Goal: Complete application form: Complete application form

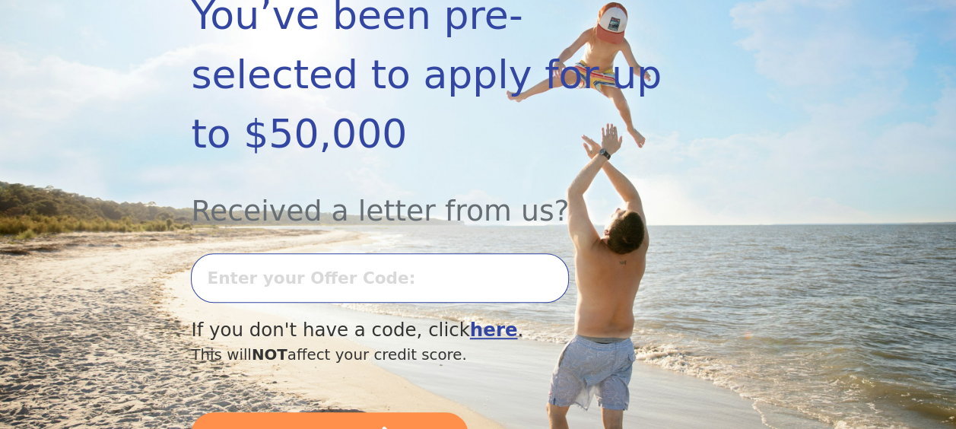
scroll to position [304, 0]
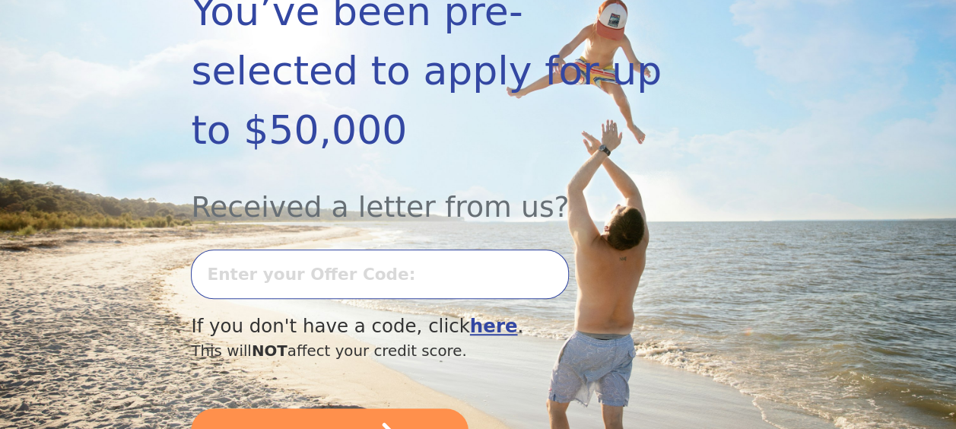
click at [393, 249] on input "text" at bounding box center [380, 273] width 378 height 49
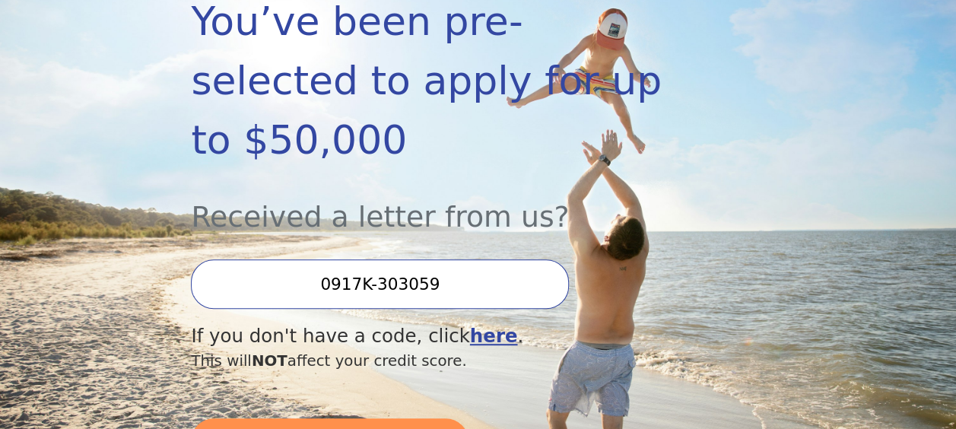
scroll to position [278, 0]
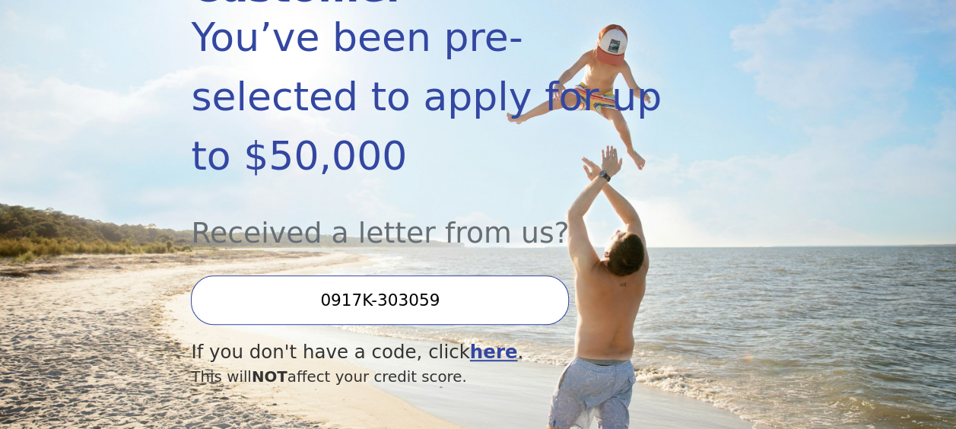
type input "0917K-303059"
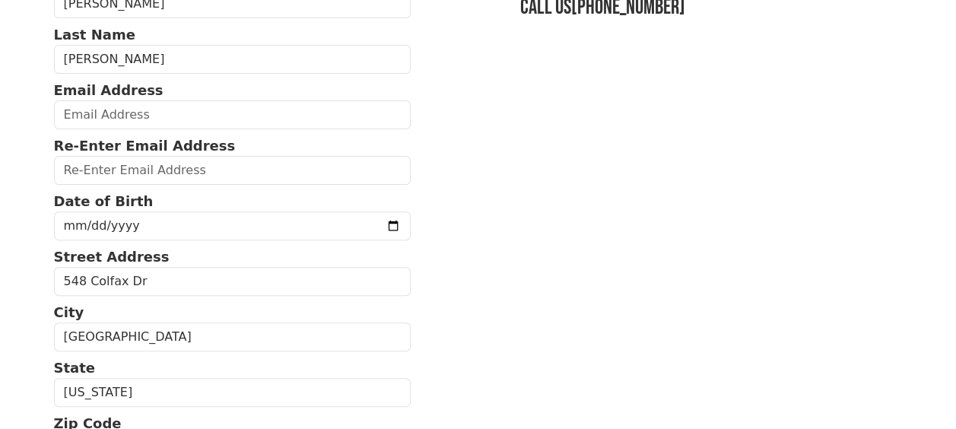
scroll to position [155, 0]
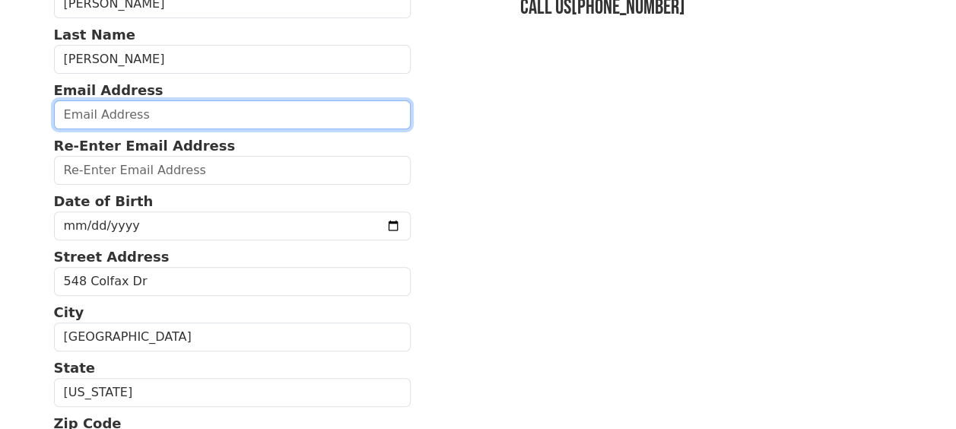
click at [96, 117] on input "email" at bounding box center [232, 114] width 357 height 29
type input "C"
type input "[EMAIL_ADDRESS][DOMAIN_NAME]"
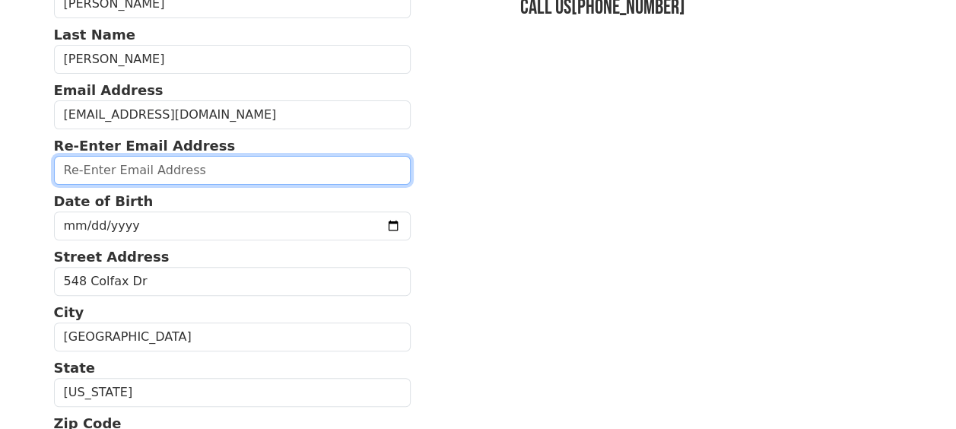
click at [104, 175] on input "email" at bounding box center [232, 170] width 357 height 29
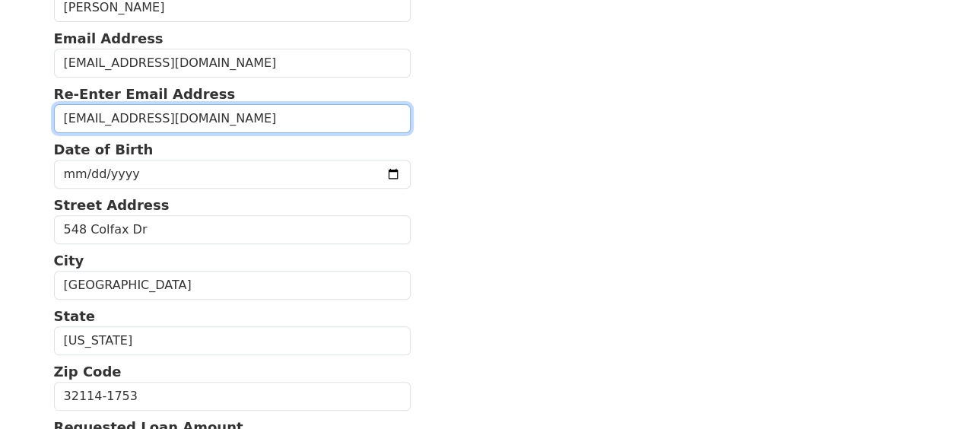
scroll to position [231, 0]
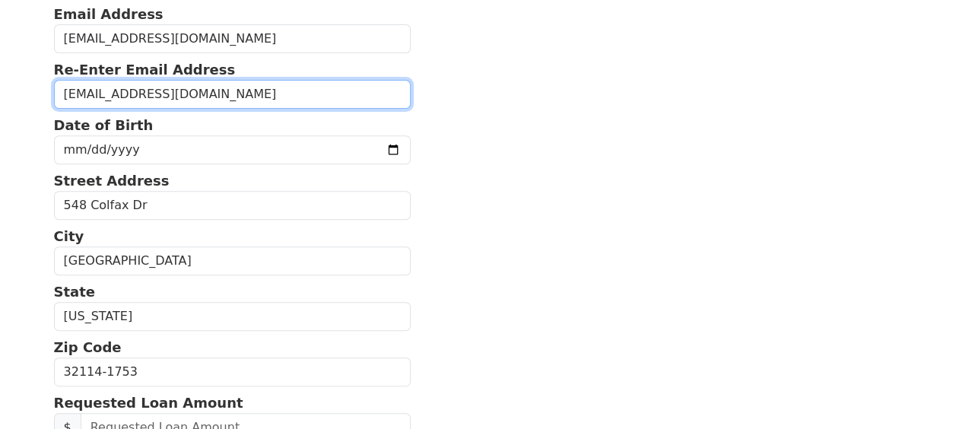
type input "[EMAIL_ADDRESS][DOMAIN_NAME]"
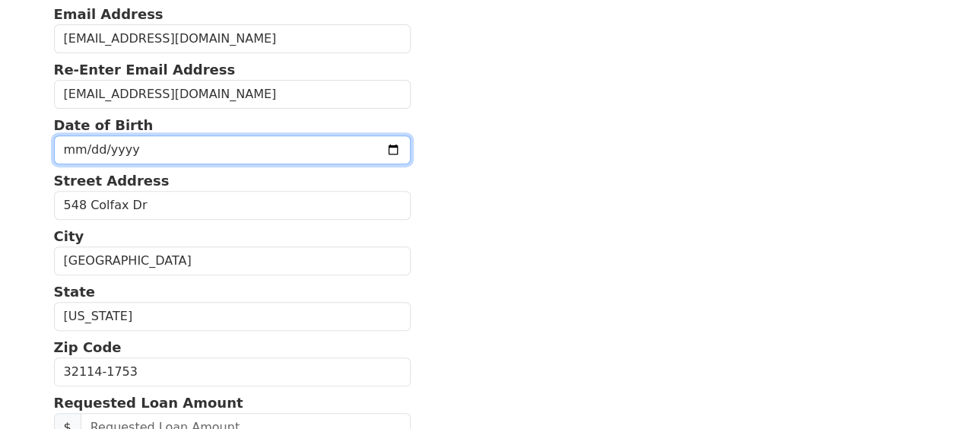
click at [186, 141] on input "date" at bounding box center [232, 149] width 357 height 29
type input "[DATE]"
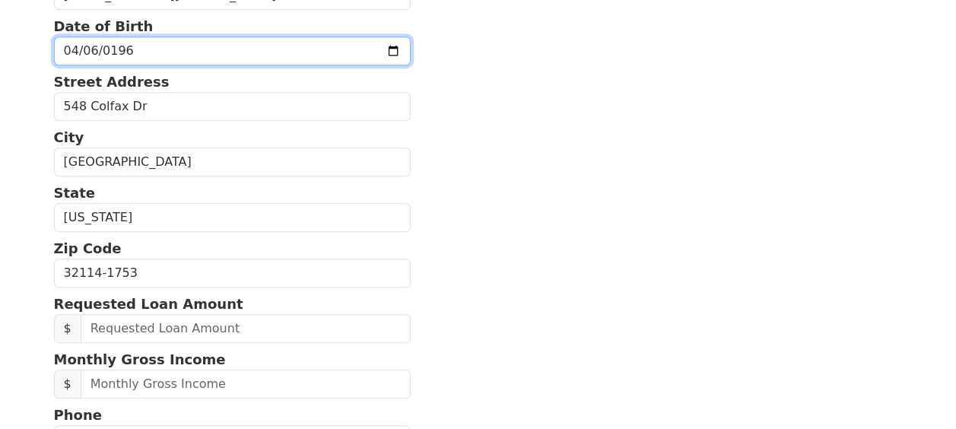
scroll to position [332, 0]
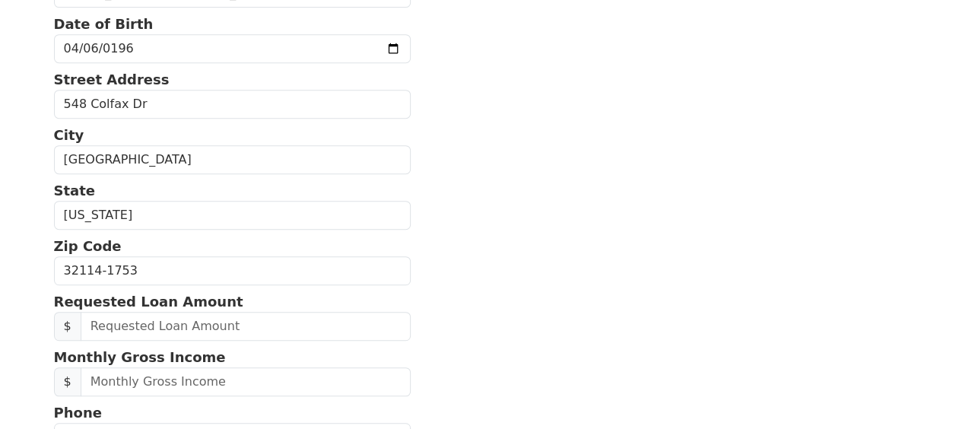
click at [540, 217] on section "First Name [PERSON_NAME] Last Name [PERSON_NAME] Email Address [EMAIL_ADDRESS][…" at bounding box center [478, 271] width 849 height 959
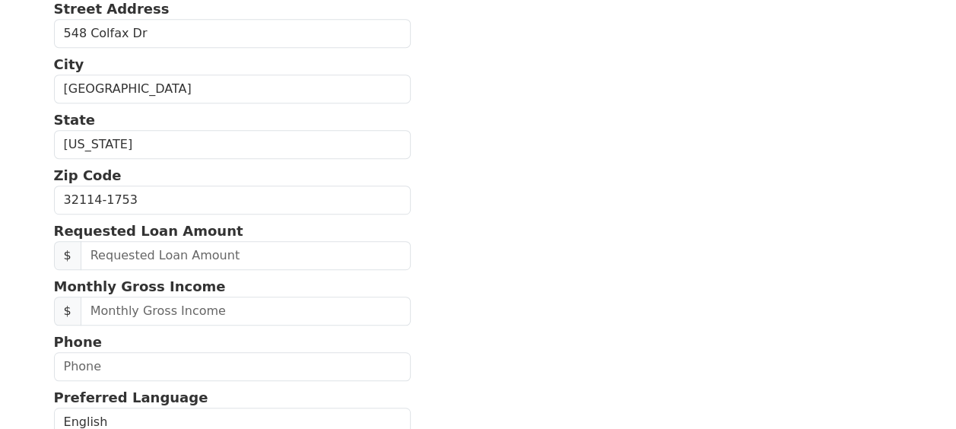
scroll to position [433, 0]
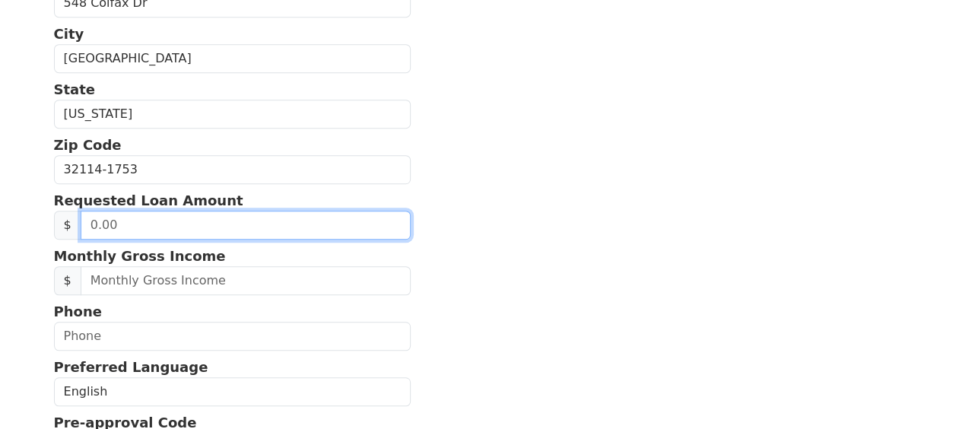
click at [154, 217] on input "text" at bounding box center [246, 225] width 330 height 29
type input "50,000.00"
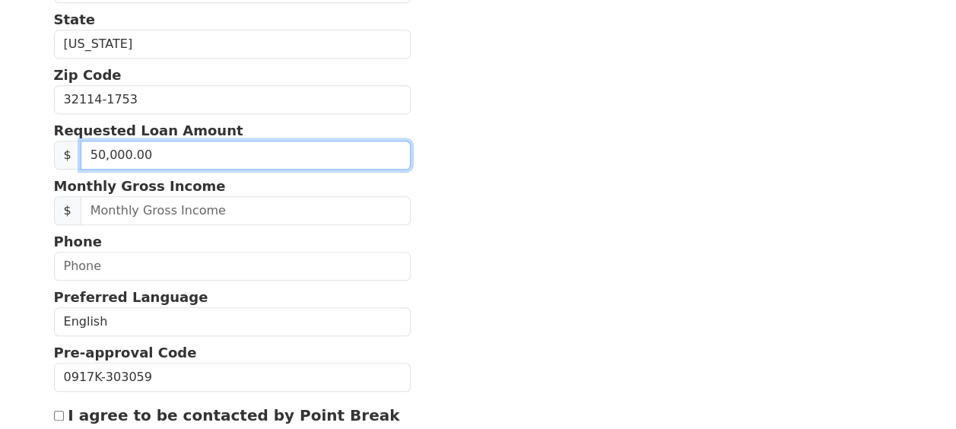
scroll to position [509, 0]
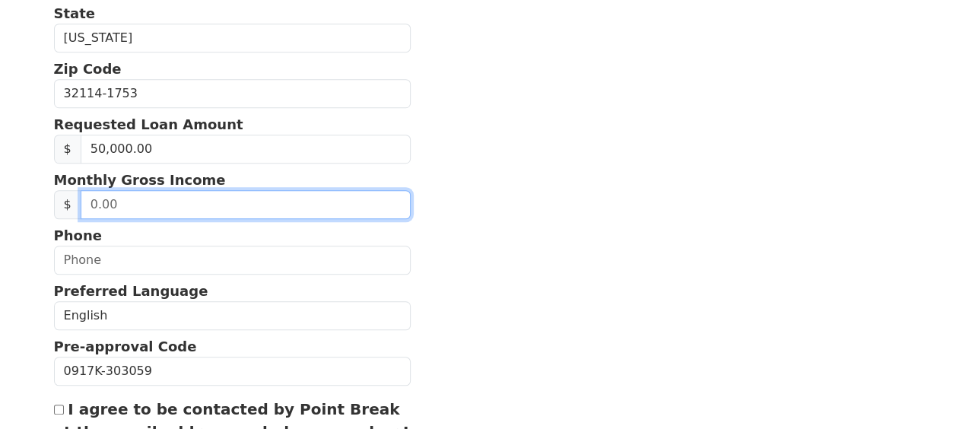
click at [159, 208] on input "text" at bounding box center [246, 204] width 330 height 29
type input "5,000.00"
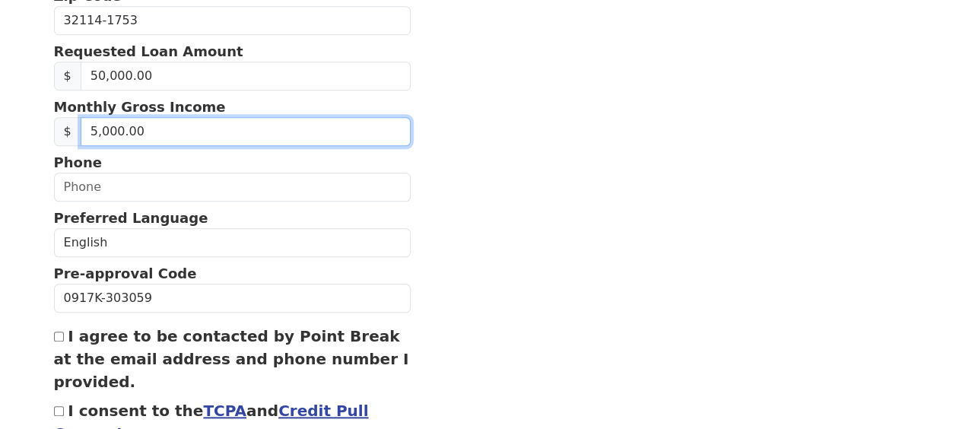
scroll to position [585, 0]
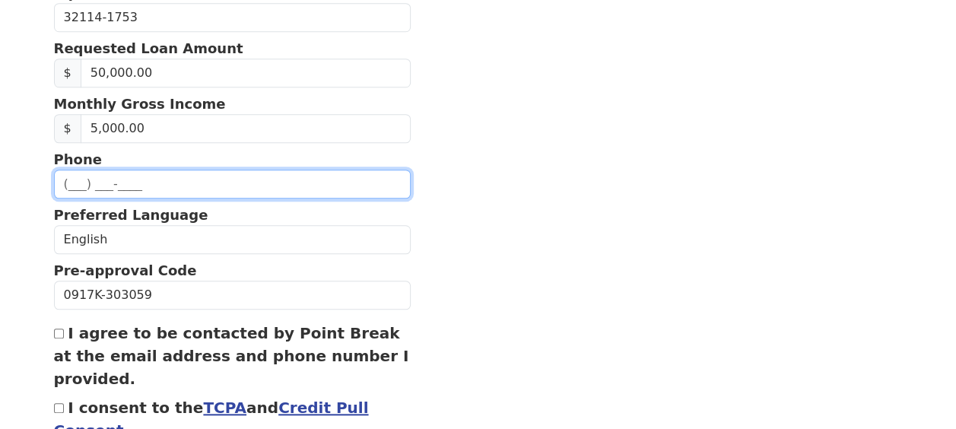
click at [148, 181] on input "text" at bounding box center [232, 184] width 357 height 29
type input "[PHONE_NUMBER]"
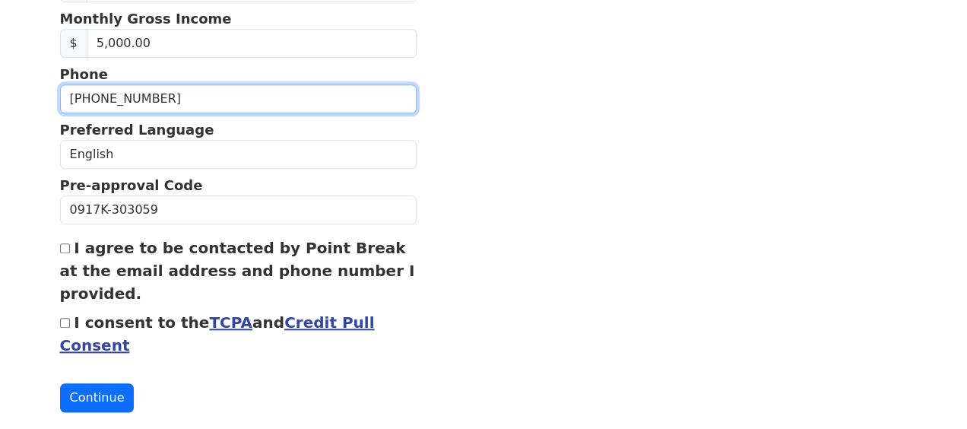
scroll to position [687, 0]
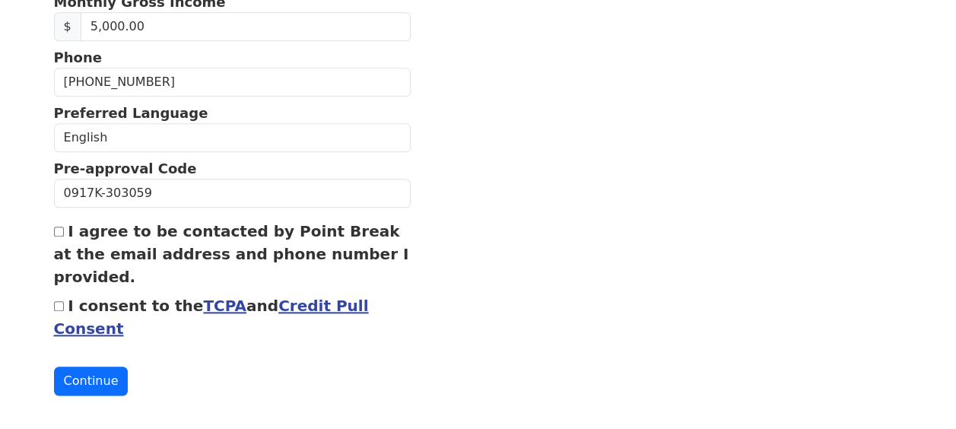
click at [59, 227] on input "I agree to be contacted by Point Break at the email address and phone number I …" at bounding box center [59, 232] width 10 height 10
checkbox input "true"
click at [55, 301] on input "I consent to the TCPA and Credit Pull Consent" at bounding box center [59, 306] width 10 height 10
checkbox input "true"
click at [211, 302] on link "TCPA" at bounding box center [224, 306] width 43 height 18
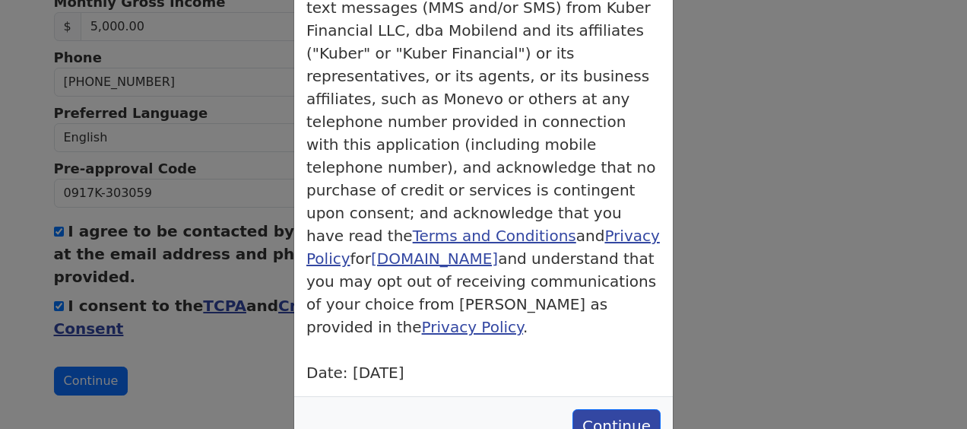
scroll to position [213, 0]
click at [237, 341] on div "× TCPA Consent TCPA By submitting this form, you consent to receiving calls and…" at bounding box center [483, 214] width 967 height 429
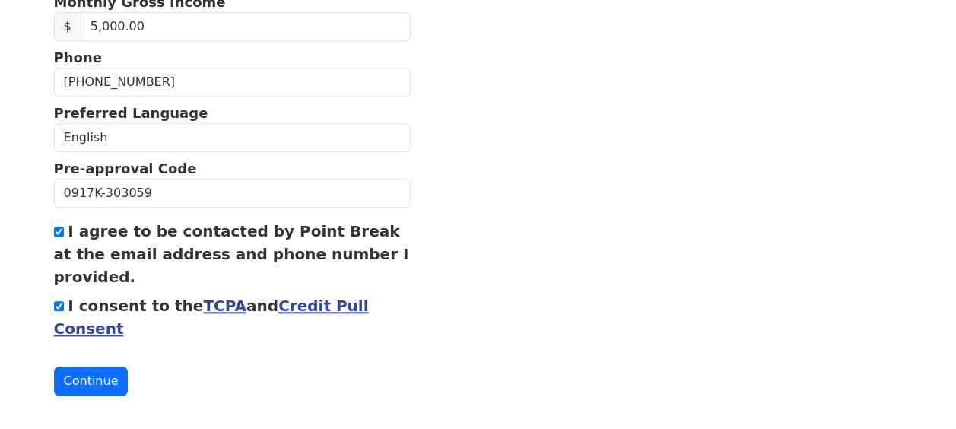
click at [297, 300] on link "Credit Pull Consent" at bounding box center [211, 317] width 315 height 41
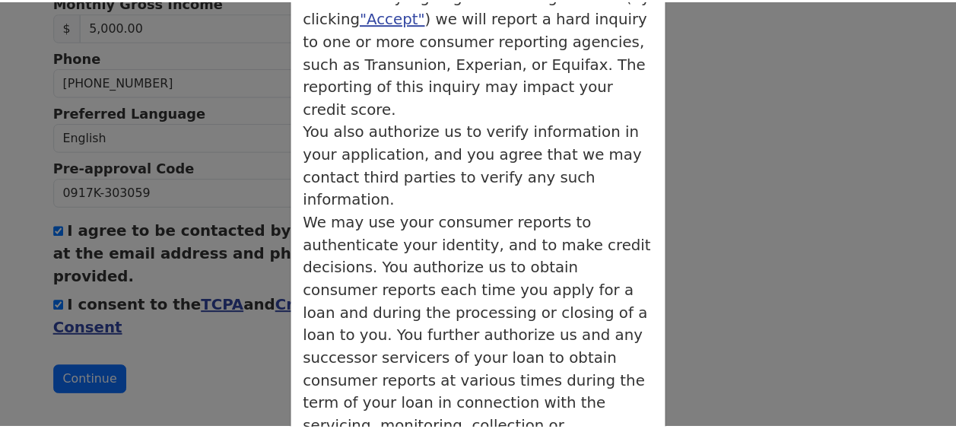
scroll to position [425, 0]
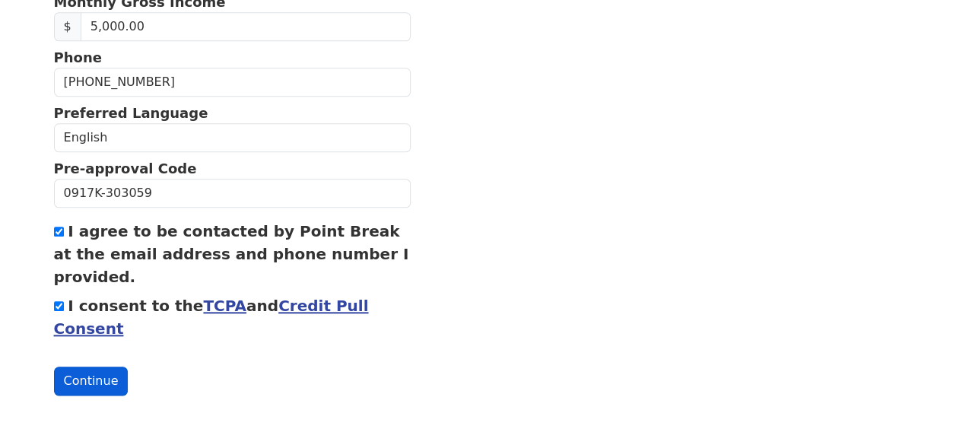
click at [101, 373] on button "Continue" at bounding box center [91, 380] width 75 height 29
